Goal: Information Seeking & Learning: Learn about a topic

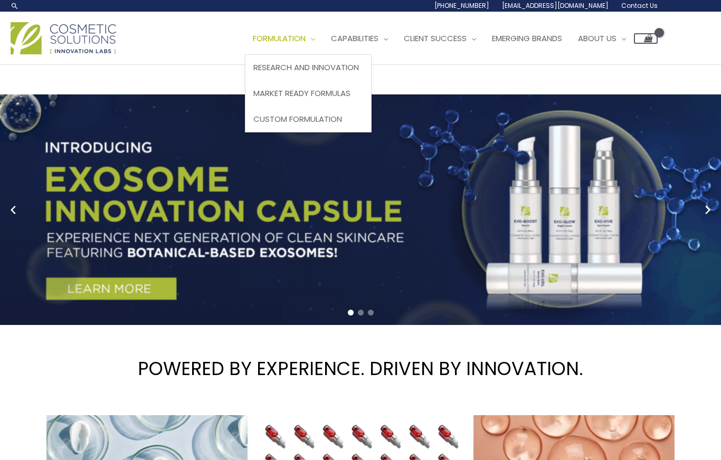
click at [306, 37] on span "Formulation" at bounding box center [279, 38] width 53 height 11
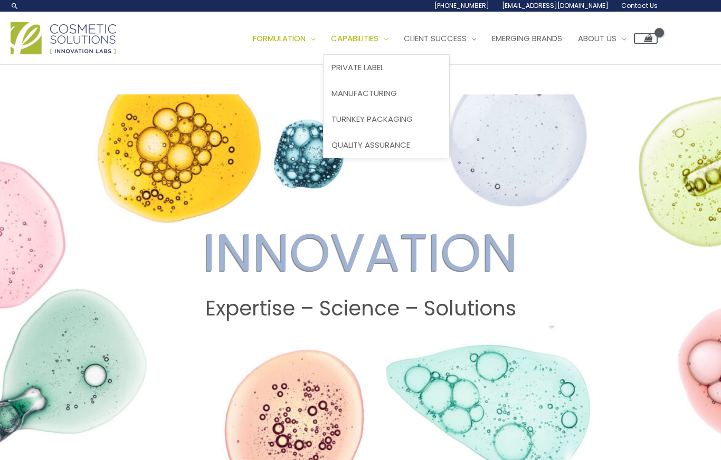
click at [378, 37] on span "Capabilities" at bounding box center [354, 38] width 47 height 11
click at [384, 72] on span "Private Label" at bounding box center [357, 67] width 52 height 11
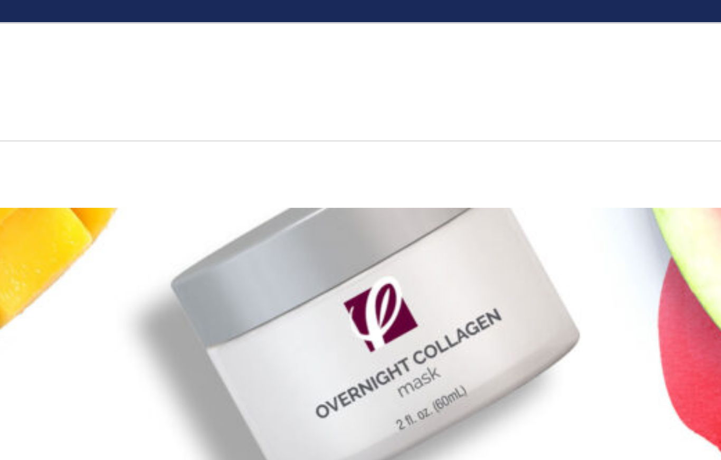
click at [112, 30] on div at bounding box center [320, 44] width 619 height 37
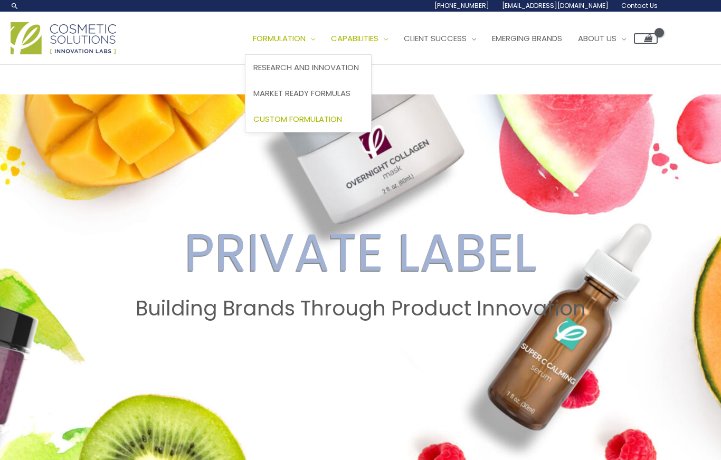
click at [342, 120] on span "Custom Formulation" at bounding box center [297, 118] width 89 height 11
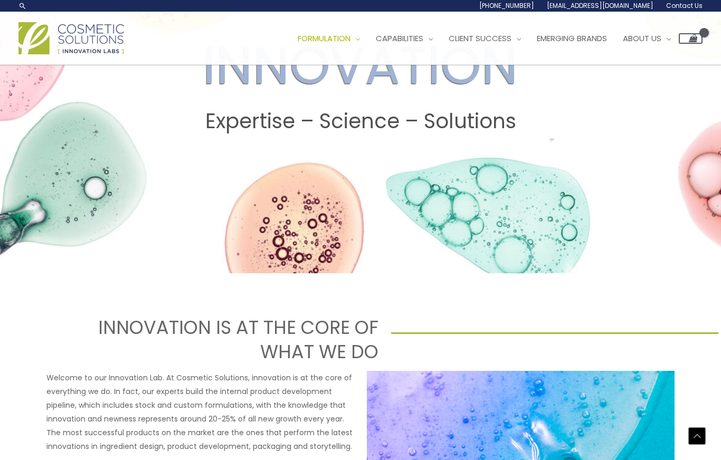
scroll to position [159, 0]
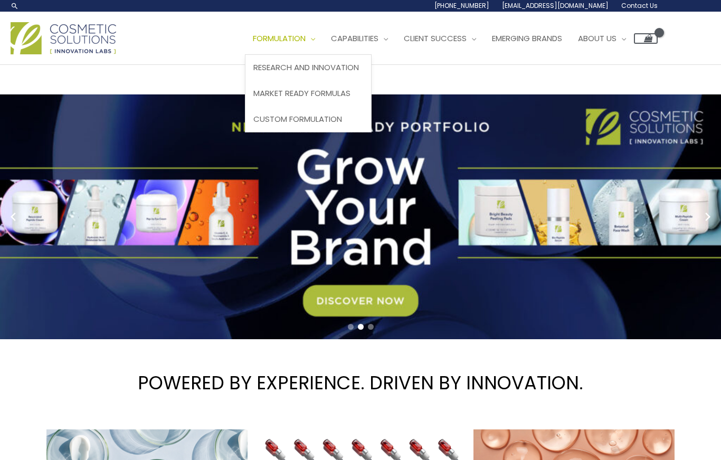
click at [306, 43] on span "Formulation" at bounding box center [279, 38] width 53 height 11
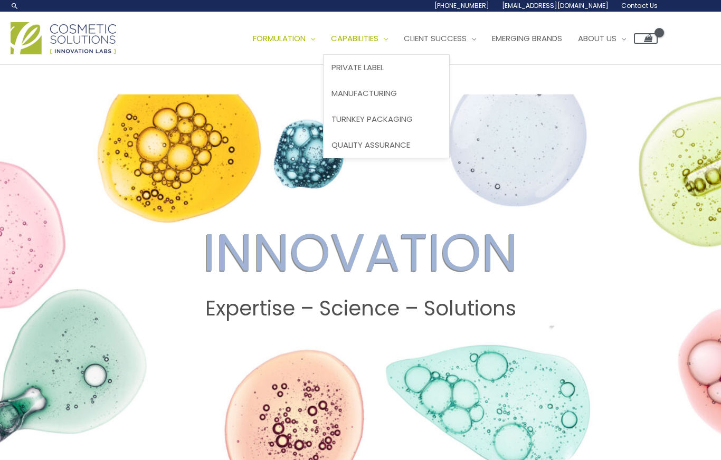
click at [378, 39] on span "Capabilities" at bounding box center [354, 38] width 47 height 11
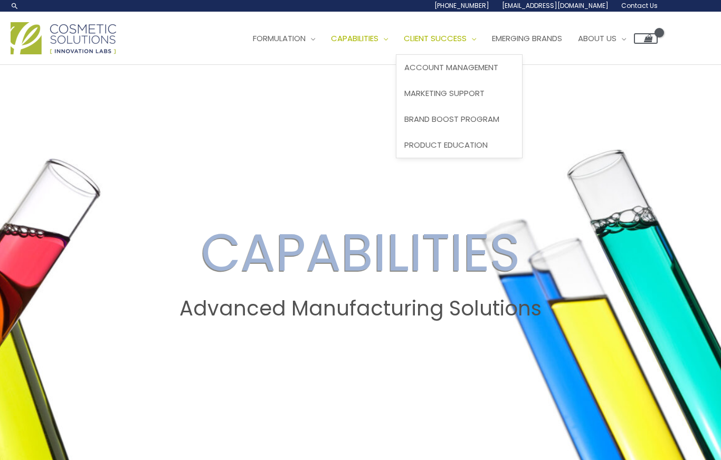
click at [467, 34] on span "Client Success" at bounding box center [435, 38] width 63 height 11
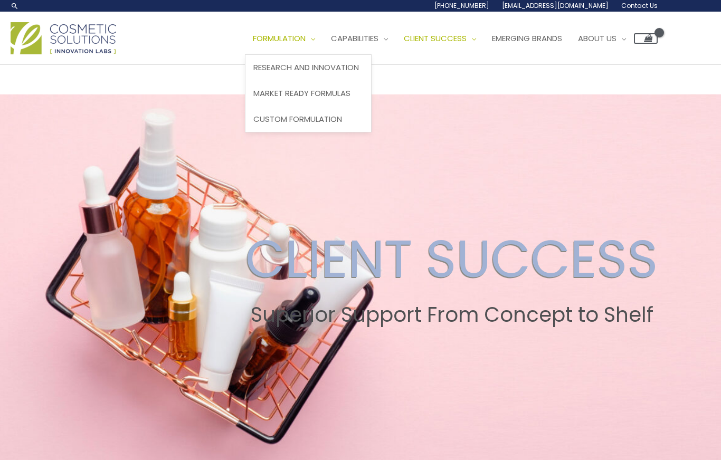
click at [306, 39] on span "Formulation" at bounding box center [279, 38] width 53 height 11
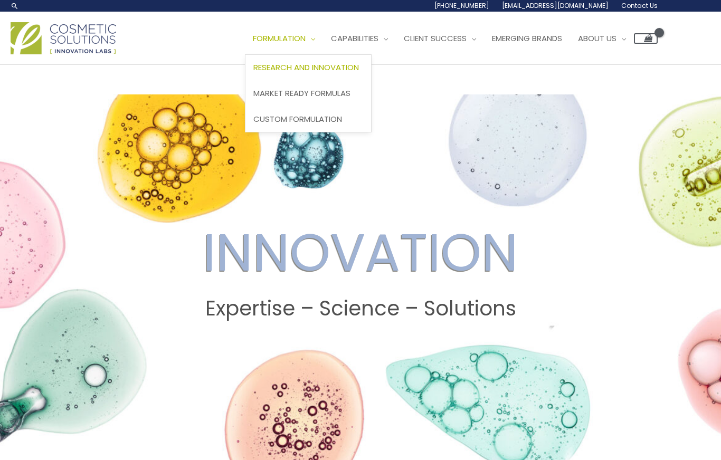
click at [306, 38] on span "Formulation" at bounding box center [279, 38] width 53 height 11
click at [306, 36] on span "Formulation" at bounding box center [279, 38] width 53 height 11
click at [350, 89] on span "Market Ready Formulas" at bounding box center [301, 93] width 97 height 11
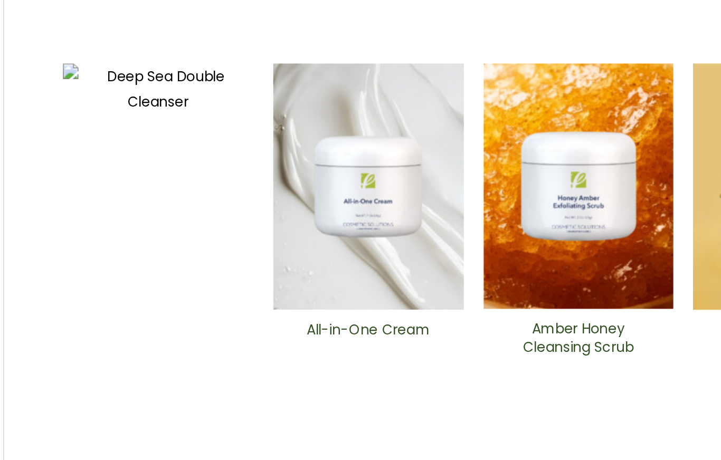
scroll to position [332, 0]
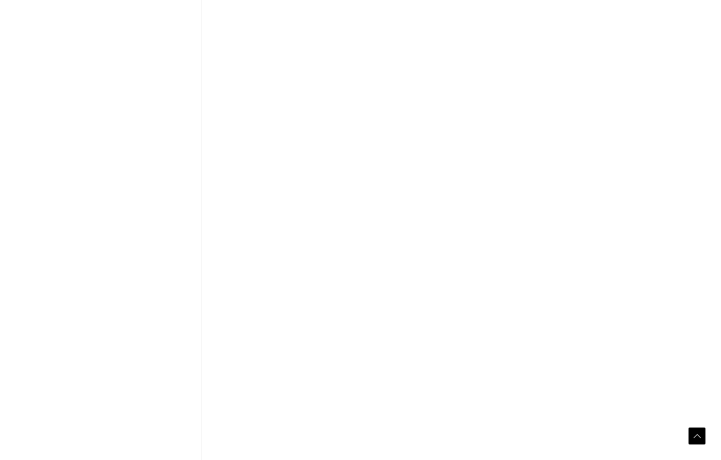
scroll to position [392, 0]
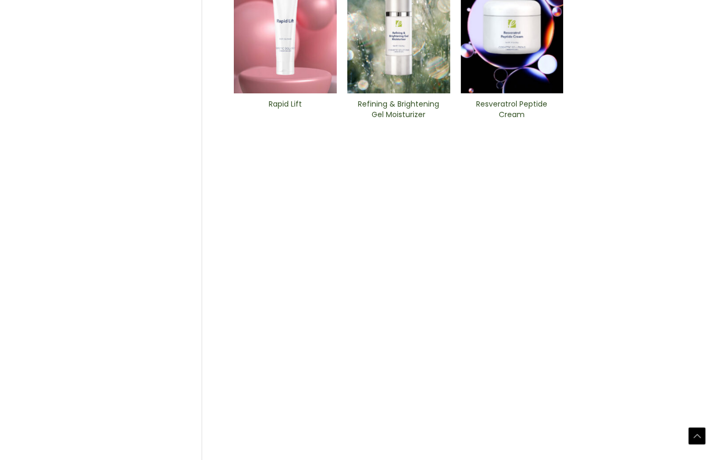
scroll to position [392, 0]
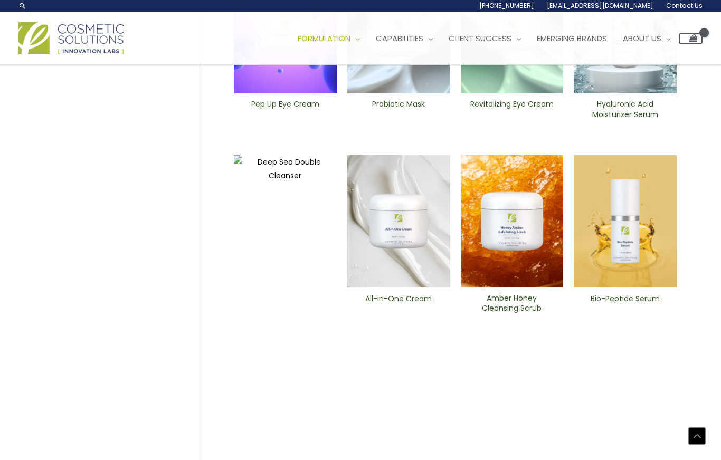
scroll to position [392, 0]
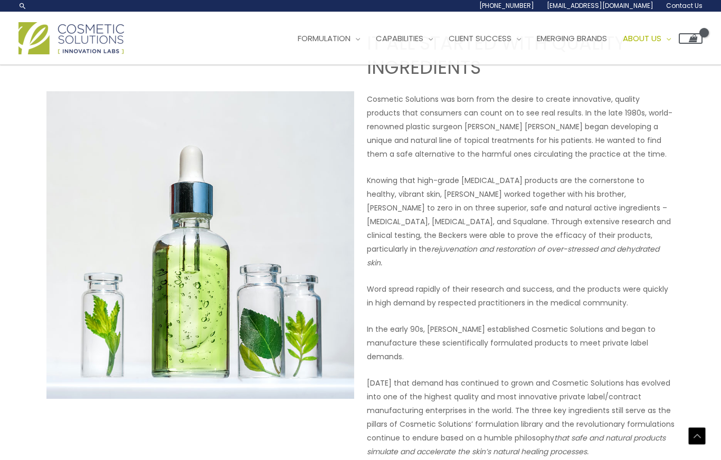
scroll to position [403, 0]
